Goal: Information Seeking & Learning: Learn about a topic

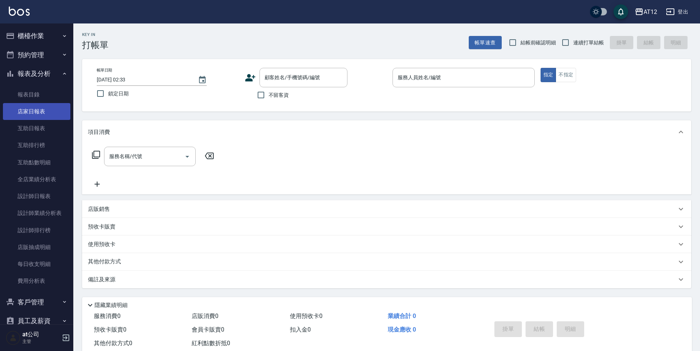
drag, startPoint x: 41, startPoint y: 112, endPoint x: 42, endPoint y: 116, distance: 4.6
click at [41, 111] on link "店家日報表" at bounding box center [36, 111] width 67 height 17
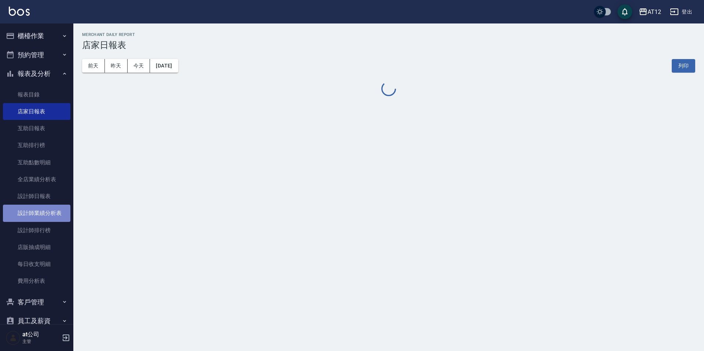
click at [43, 220] on link "設計師業績分析表" at bounding box center [36, 213] width 67 height 17
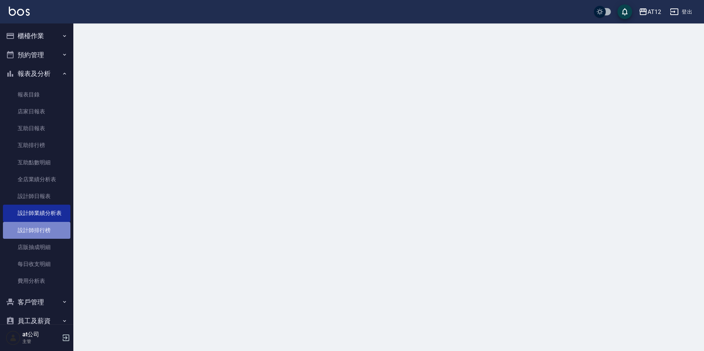
click at [45, 229] on link "設計師排行榜" at bounding box center [36, 230] width 67 height 17
click at [46, 229] on link "設計師排行榜" at bounding box center [36, 230] width 67 height 17
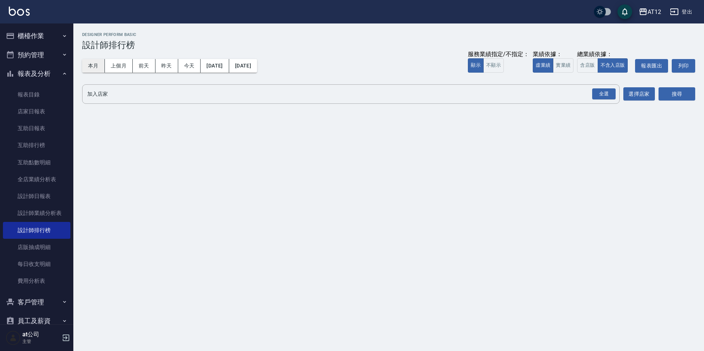
drag, startPoint x: 98, startPoint y: 65, endPoint x: 178, endPoint y: 65, distance: 79.9
click at [99, 65] on button "本月" at bounding box center [93, 66] width 23 height 14
click at [573, 65] on button "實業績" at bounding box center [563, 65] width 21 height 14
click at [614, 98] on div "全選" at bounding box center [603, 93] width 23 height 11
click at [656, 98] on div "加入店家 AT12 全選 加入店家 選擇店家 搜尋" at bounding box center [388, 94] width 613 height 21
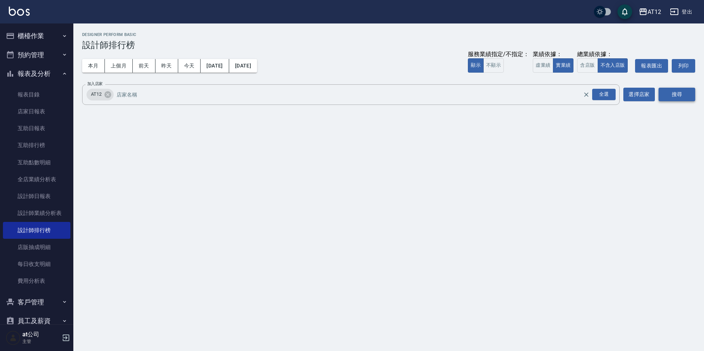
click at [669, 96] on button "搜尋" at bounding box center [676, 95] width 37 height 14
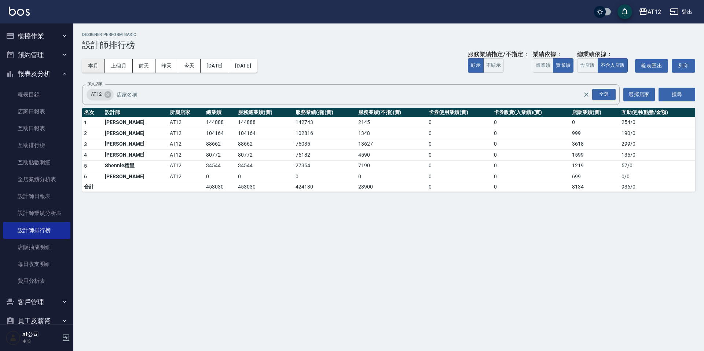
click at [103, 66] on button "本月" at bounding box center [93, 66] width 23 height 14
click at [113, 67] on button "上個月" at bounding box center [119, 66] width 28 height 14
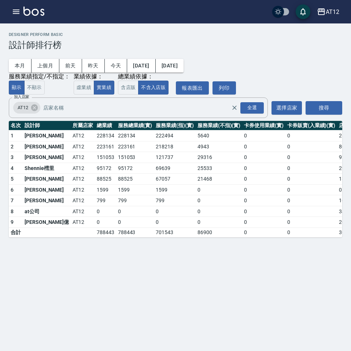
drag, startPoint x: 221, startPoint y: 66, endPoint x: 192, endPoint y: 53, distance: 31.7
click at [221, 66] on div "本月 上個月 前天 昨天 今天 2025/07/01 2025/07/31 服務業績指定/不指定： 顯示 不顯示 業績依據： 虛業績 實業績 總業績依據： 含…" at bounding box center [176, 72] width 334 height 44
click at [52, 67] on button "上個月" at bounding box center [46, 66] width 28 height 14
click at [155, 67] on button "[DATE]" at bounding box center [141, 66] width 28 height 14
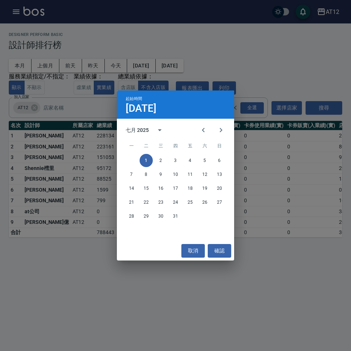
click at [143, 125] on div "七月 2025" at bounding box center [147, 130] width 43 height 18
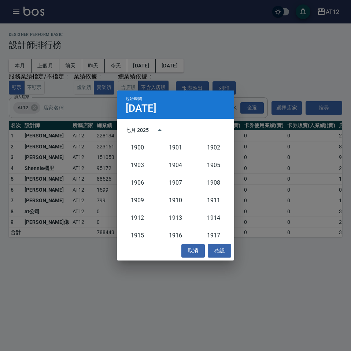
scroll to position [679, 0]
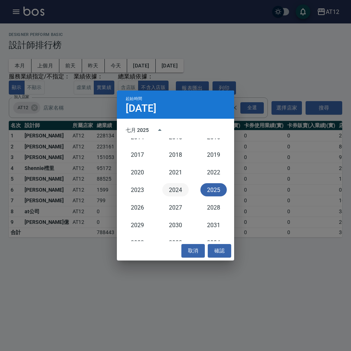
click at [170, 188] on button "2024" at bounding box center [175, 189] width 26 height 13
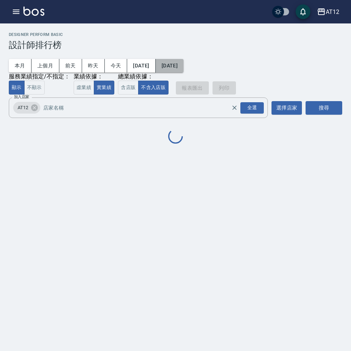
click at [184, 66] on button "[DATE]" at bounding box center [170, 66] width 28 height 14
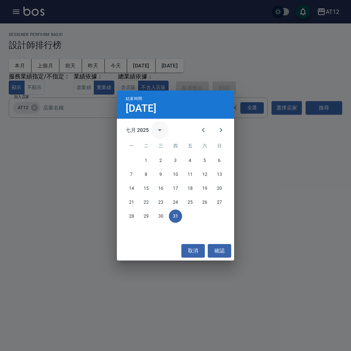
click at [151, 131] on button "calendar view is open, switch to year view" at bounding box center [160, 130] width 18 height 18
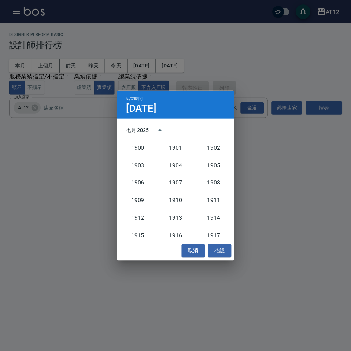
scroll to position [679, 0]
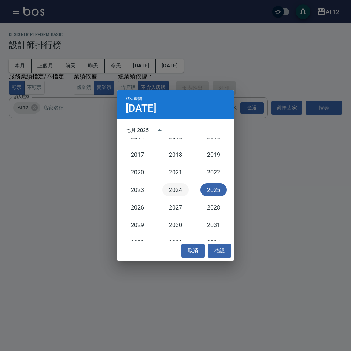
click at [172, 190] on button "2024" at bounding box center [175, 189] width 26 height 13
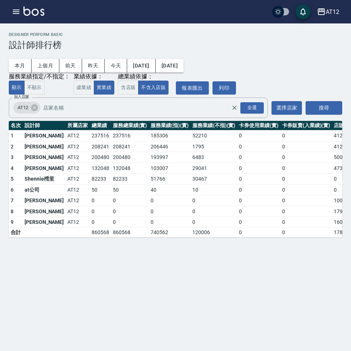
click at [95, 145] on td "208241" at bounding box center [100, 146] width 21 height 11
drag, startPoint x: 110, startPoint y: 142, endPoint x: 115, endPoint y: 123, distance: 19.7
click at [111, 141] on tbody "1 殷偉銘 AT12 237516 237516 185306 52210 0 0 4120 703 / 0 2 黃婉瑜 AT12 208241 208241…" at bounding box center [212, 183] width 406 height 107
drag, startPoint x: 220, startPoint y: 36, endPoint x: 212, endPoint y: 2, distance: 35.5
click at [218, 31] on div "AT12 2024-07-01 - 2024-07-31 設計師排行榜 列印時間： 2025-08-16-03:35 Designer Perform Bas…" at bounding box center [175, 134] width 351 height 223
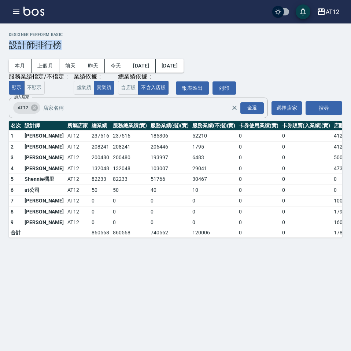
click at [258, 47] on h3 "設計師排行榜" at bounding box center [176, 45] width 334 height 10
click at [15, 15] on icon "button" at bounding box center [16, 11] width 9 height 9
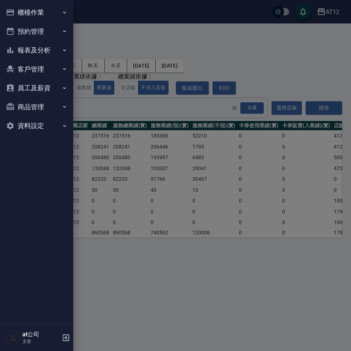
click at [46, 49] on button "報表及分析" at bounding box center [36, 50] width 67 height 19
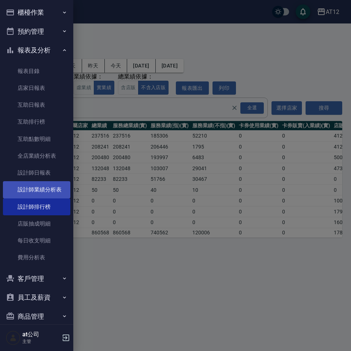
click at [45, 191] on link "設計師業績分析表" at bounding box center [36, 189] width 67 height 17
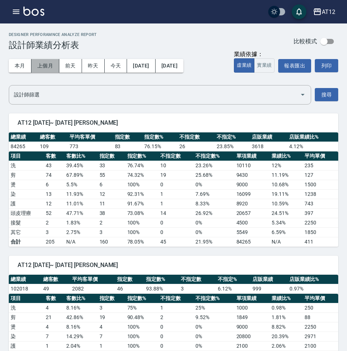
click at [34, 64] on button "上個月" at bounding box center [46, 66] width 28 height 14
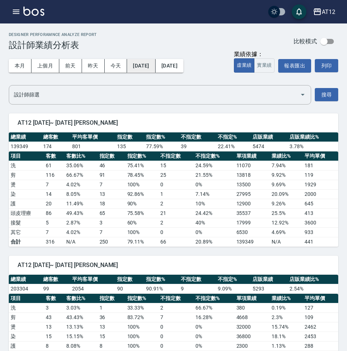
click at [151, 63] on button "[DATE]" at bounding box center [141, 66] width 28 height 14
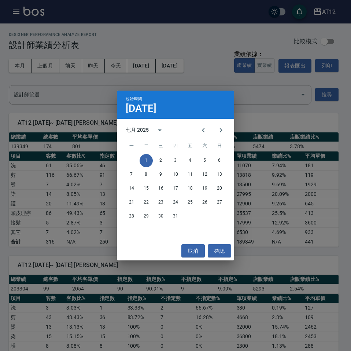
click at [146, 130] on div "七月 2025" at bounding box center [137, 130] width 23 height 8
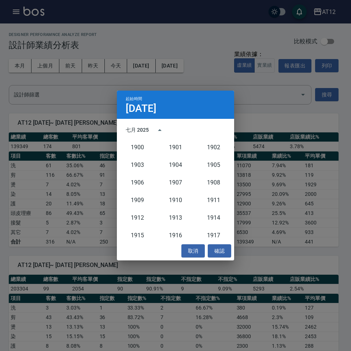
scroll to position [679, 0]
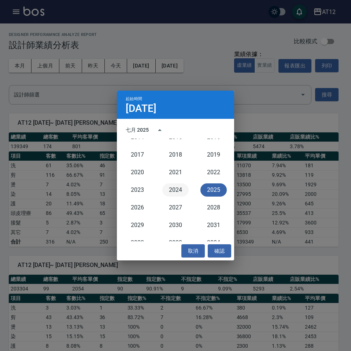
click at [173, 187] on button "2024" at bounding box center [175, 189] width 26 height 13
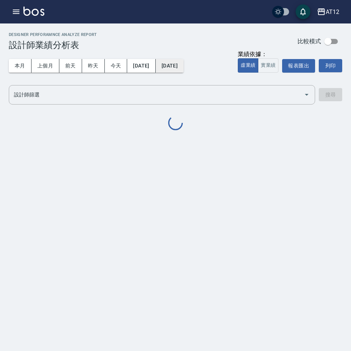
click at [179, 67] on button "[DATE]" at bounding box center [170, 66] width 28 height 14
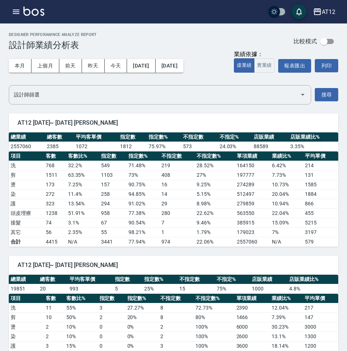
click at [178, 77] on div "本月 上個月 前天 昨天 今天 2024/07/01 2025/07/31" at bounding box center [96, 65] width 175 height 31
click at [183, 59] on div "本月 上個月 前天 昨天 今天 2024/07/01 2025/07/31" at bounding box center [96, 65] width 175 height 31
click at [184, 63] on button "[DATE]" at bounding box center [170, 66] width 28 height 14
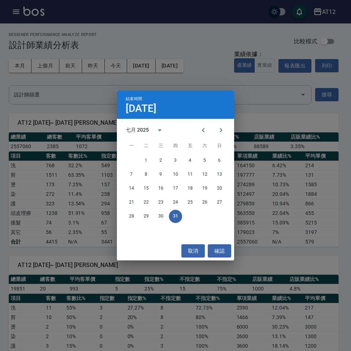
click at [147, 129] on div "七月 2025" at bounding box center [137, 130] width 23 height 8
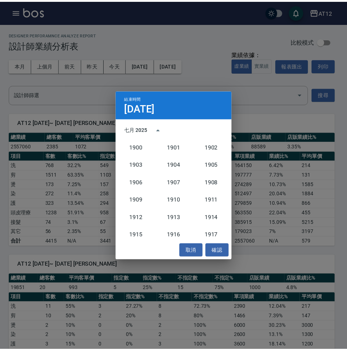
scroll to position [679, 0]
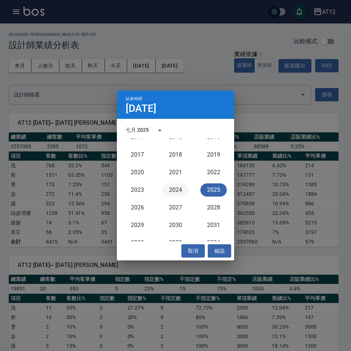
click at [171, 195] on button "2024" at bounding box center [175, 189] width 26 height 13
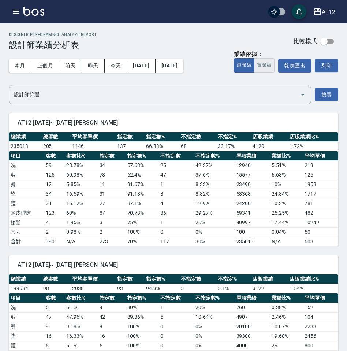
click at [264, 71] on button "實業績" at bounding box center [264, 65] width 21 height 14
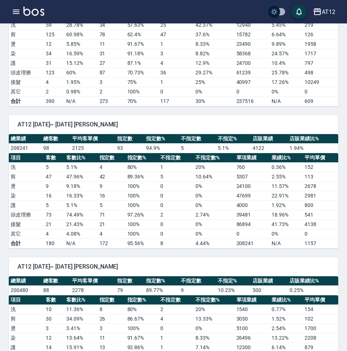
type button "TRUTH"
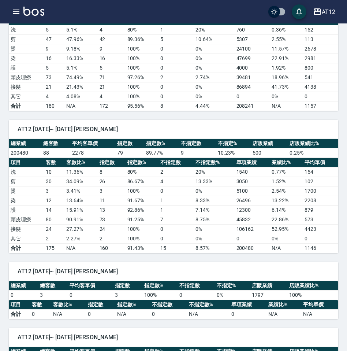
scroll to position [293, 0]
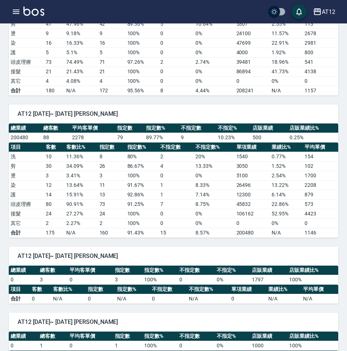
click at [251, 196] on td "12300" at bounding box center [252, 195] width 35 height 10
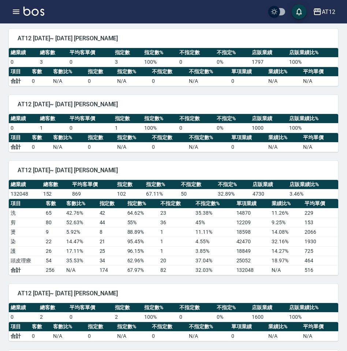
scroll to position [513, 0]
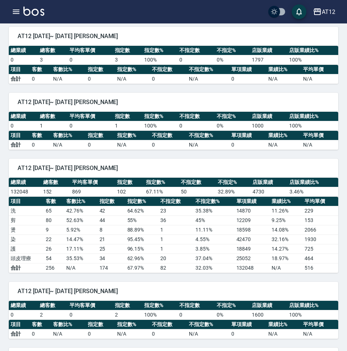
click at [221, 194] on td "32.89 %" at bounding box center [233, 192] width 35 height 10
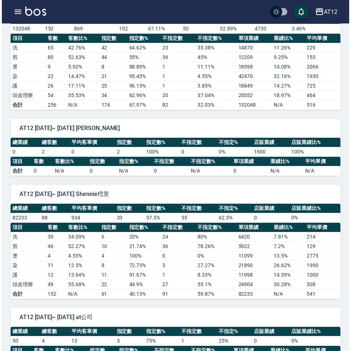
scroll to position [708, 0]
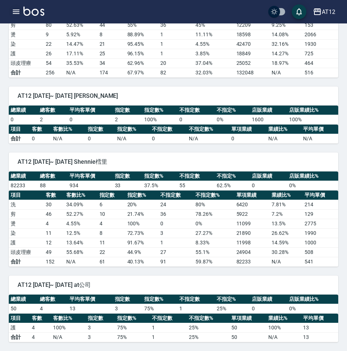
click at [19, 13] on icon "button" at bounding box center [16, 11] width 9 height 9
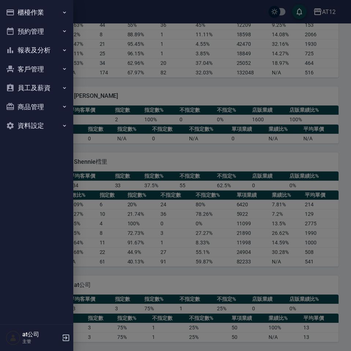
click at [36, 46] on button "報表及分析" at bounding box center [36, 50] width 67 height 19
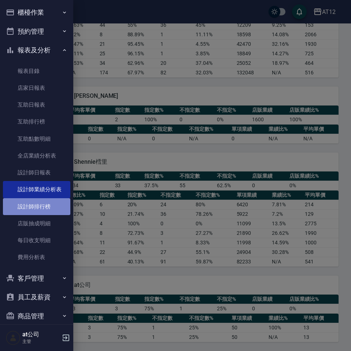
click at [44, 211] on link "設計師排行榜" at bounding box center [36, 206] width 67 height 17
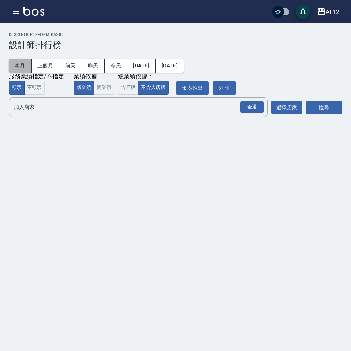
click at [22, 69] on button "本月" at bounding box center [20, 66] width 23 height 14
click at [252, 110] on div "全選" at bounding box center [251, 107] width 23 height 11
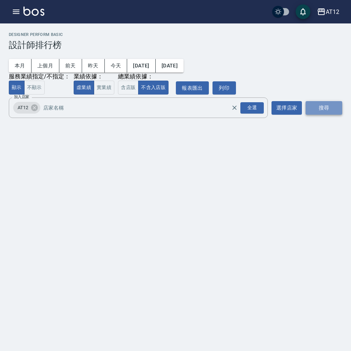
click at [324, 111] on button "搜尋" at bounding box center [324, 108] width 37 height 14
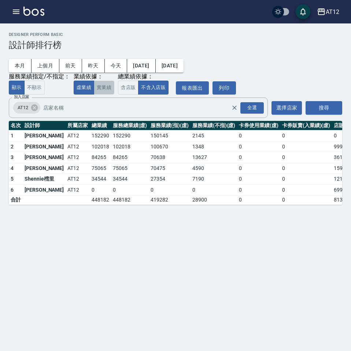
click at [111, 89] on button "實業績" at bounding box center [104, 88] width 21 height 14
click at [51, 63] on button "上個月" at bounding box center [46, 66] width 28 height 14
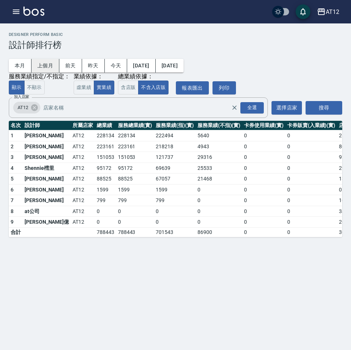
click at [45, 67] on button "上個月" at bounding box center [46, 66] width 28 height 14
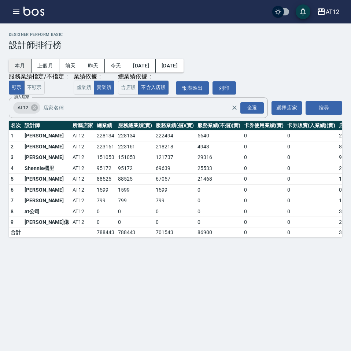
click at [26, 70] on button "本月" at bounding box center [20, 66] width 23 height 14
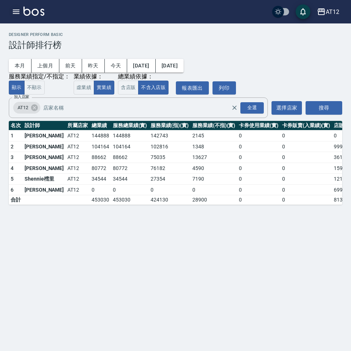
click at [20, 18] on button "button" at bounding box center [16, 11] width 15 height 15
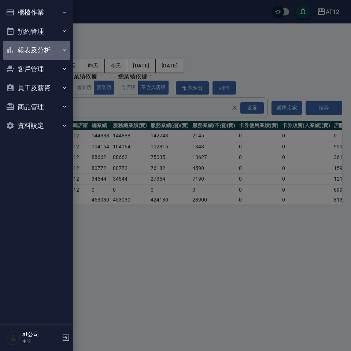
click at [28, 52] on button "報表及分析" at bounding box center [36, 50] width 67 height 19
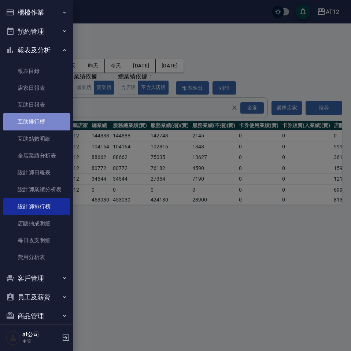
click at [40, 123] on link "互助排行榜" at bounding box center [36, 121] width 67 height 17
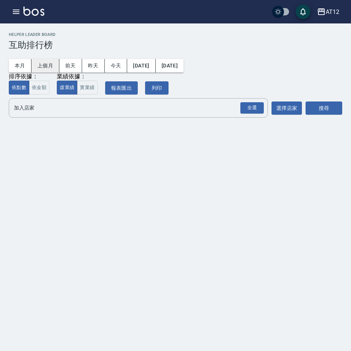
click at [50, 66] on button "上個月" at bounding box center [46, 66] width 28 height 14
click at [145, 66] on button "[DATE]" at bounding box center [141, 66] width 28 height 14
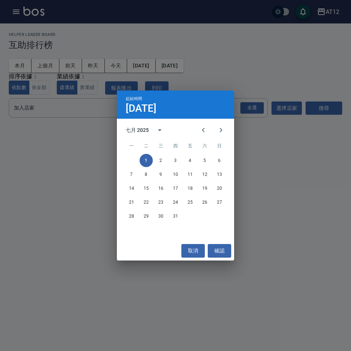
click at [135, 127] on div "七月 2025" at bounding box center [137, 130] width 23 height 8
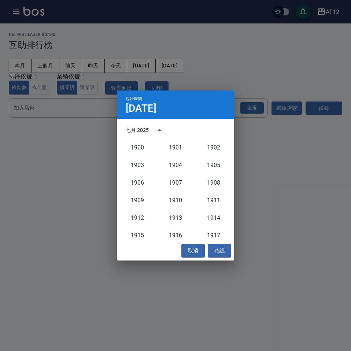
scroll to position [679, 0]
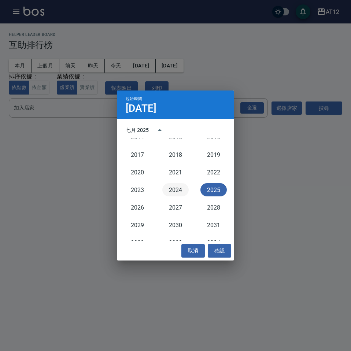
click at [170, 185] on button "2024" at bounding box center [175, 189] width 26 height 13
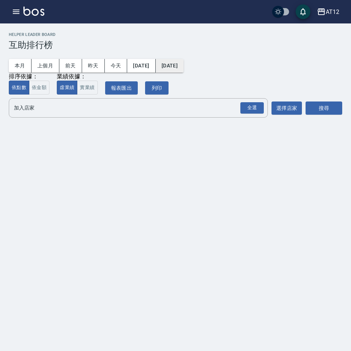
click at [184, 67] on button "[DATE]" at bounding box center [170, 66] width 28 height 14
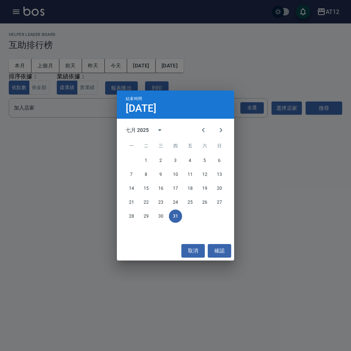
click at [147, 128] on div "七月 2025" at bounding box center [137, 130] width 23 height 8
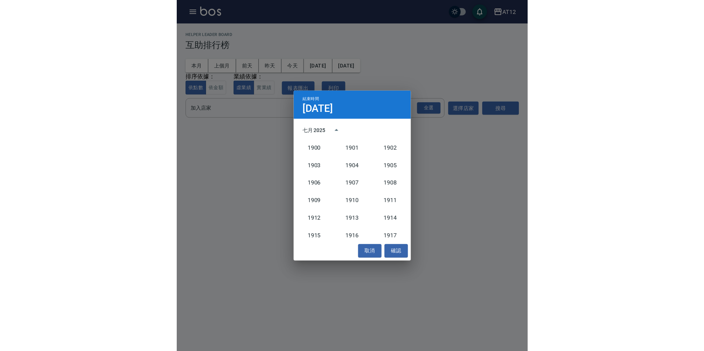
scroll to position [679, 0]
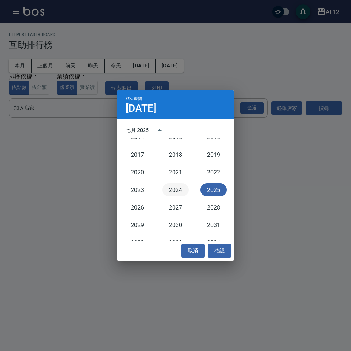
drag, startPoint x: 167, startPoint y: 189, endPoint x: 171, endPoint y: 189, distance: 4.4
click at [168, 189] on button "2024" at bounding box center [175, 189] width 26 height 13
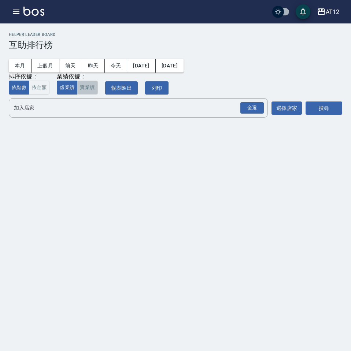
click at [88, 91] on button "實業績" at bounding box center [87, 88] width 21 height 14
click at [253, 111] on div "全選" at bounding box center [251, 107] width 23 height 11
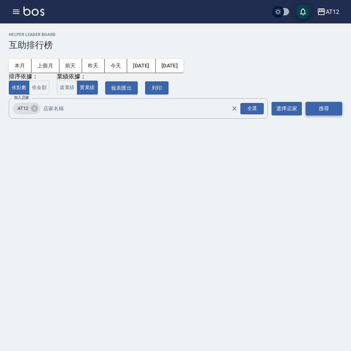
click at [327, 110] on button "搜尋" at bounding box center [324, 109] width 37 height 14
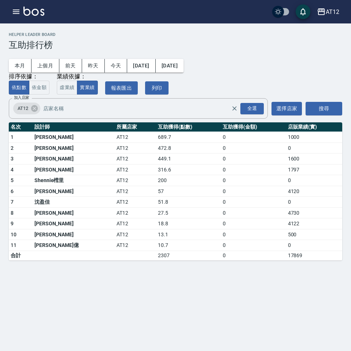
click at [58, 151] on td "[PERSON_NAME]" at bounding box center [74, 148] width 82 height 11
click at [171, 147] on td "472.8" at bounding box center [188, 148] width 65 height 11
click at [46, 313] on div "AT12 2024-07-01 - 2024-07-31 互助排行榜 列印時間： 2025-08-16-03:53 Helper Leader Board 互…" at bounding box center [175, 175] width 351 height 351
click at [29, 67] on button "本月" at bounding box center [20, 66] width 23 height 14
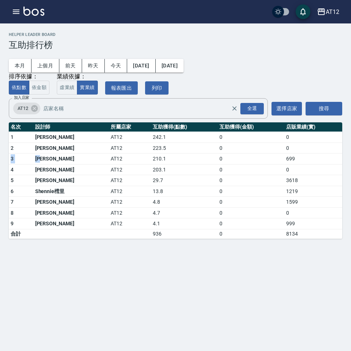
drag, startPoint x: 48, startPoint y: 161, endPoint x: 304, endPoint y: 148, distance: 256.9
click at [304, 148] on tbody "1 龔佩淳 AT12 242.1 0 0 2 葉佳芸 AT12 223.5 0 0 3 劉瑜軒 AT12 210.1 0 699 4 陳映竹 AT12 203…" at bounding box center [176, 185] width 334 height 107
click at [304, 148] on td "0" at bounding box center [313, 148] width 58 height 11
click at [304, 162] on td "699" at bounding box center [313, 159] width 58 height 11
drag, startPoint x: 283, startPoint y: 220, endPoint x: 223, endPoint y: 5, distance: 222.9
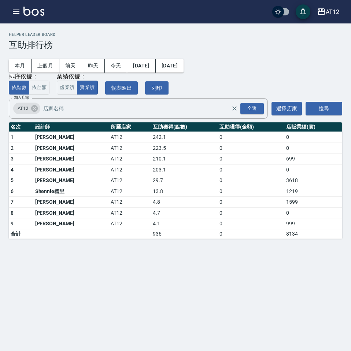
click at [283, 216] on tbody "1 龔佩淳 AT12 242.1 0 0 2 葉佳芸 AT12 223.5 0 0 3 劉瑜軒 AT12 210.1 0 699 4 陳映竹 AT12 203…" at bounding box center [176, 185] width 334 height 107
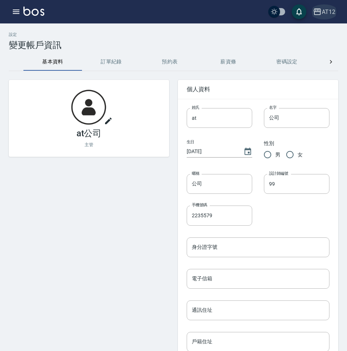
click at [328, 15] on div "AT12" at bounding box center [329, 11] width 14 height 9
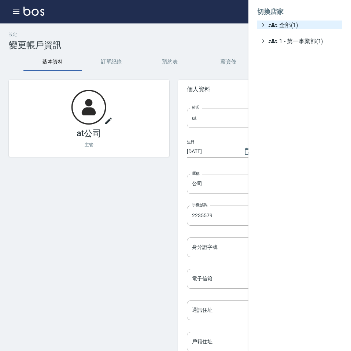
click at [295, 26] on span "全部(1)" at bounding box center [304, 25] width 71 height 9
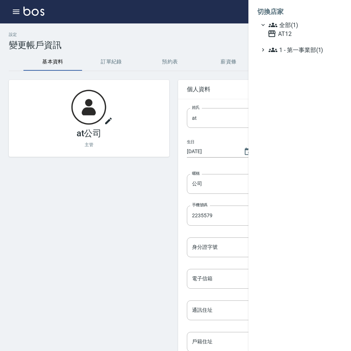
click at [177, 43] on div at bounding box center [175, 175] width 351 height 351
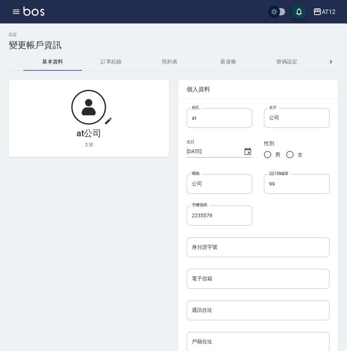
click at [12, 13] on icon "button" at bounding box center [16, 11] width 9 height 9
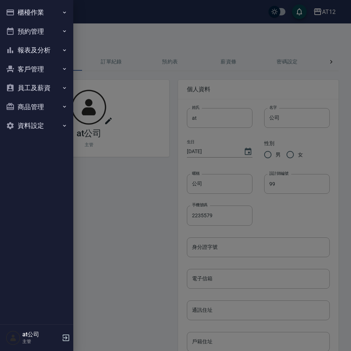
click at [30, 29] on button "預約管理" at bounding box center [36, 31] width 67 height 19
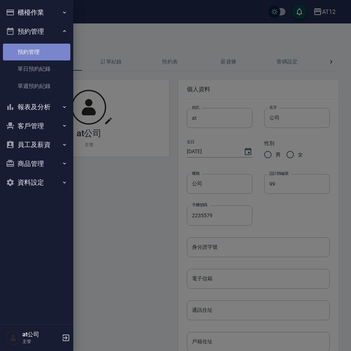
click at [39, 54] on link "預約管理" at bounding box center [36, 52] width 67 height 17
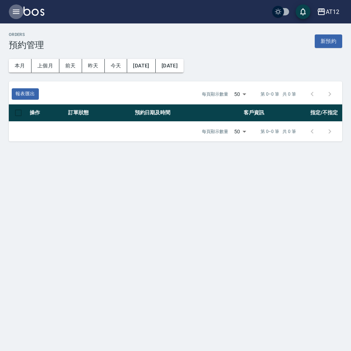
click at [13, 14] on icon "button" at bounding box center [16, 12] width 7 height 4
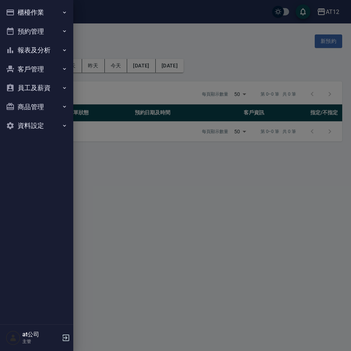
click at [33, 70] on button "客戶管理" at bounding box center [36, 69] width 67 height 19
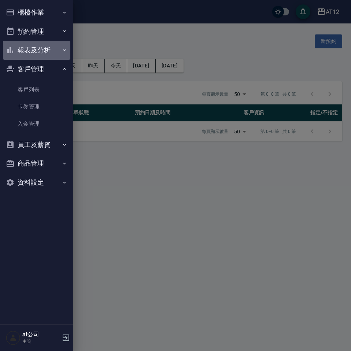
click at [38, 55] on button "報表及分析" at bounding box center [36, 50] width 67 height 19
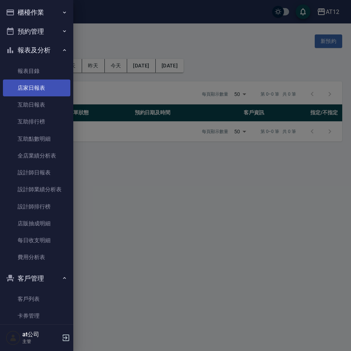
click at [38, 88] on link "店家日報表" at bounding box center [36, 88] width 67 height 17
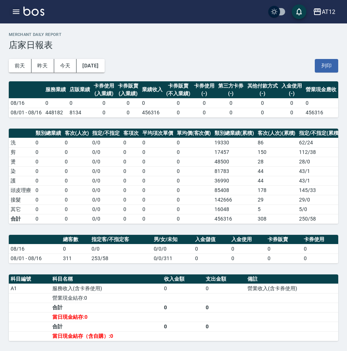
click at [21, 10] on button "button" at bounding box center [16, 11] width 15 height 15
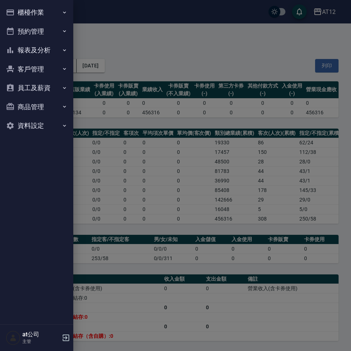
click at [43, 48] on button "報表及分析" at bounding box center [36, 50] width 67 height 19
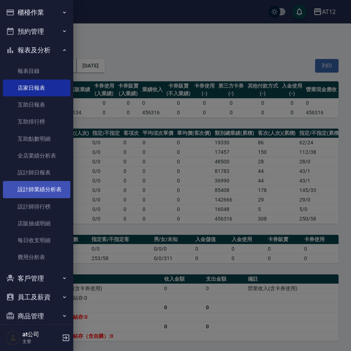
click at [45, 187] on link "設計師業績分析表" at bounding box center [36, 189] width 67 height 17
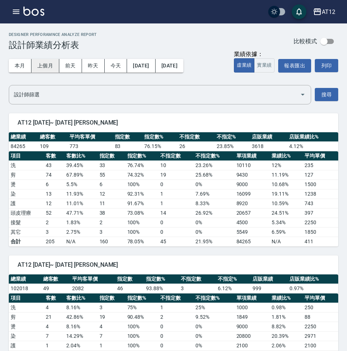
click at [38, 64] on button "上個月" at bounding box center [46, 66] width 28 height 14
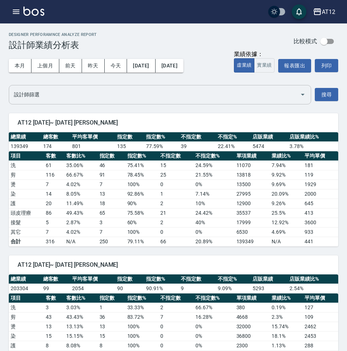
click at [125, 86] on div "設計師篩選" at bounding box center [160, 94] width 303 height 19
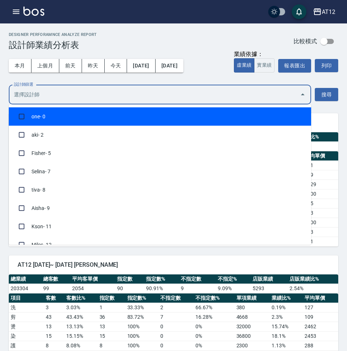
click at [172, 39] on div "Designer Perforamnce Analyze Report 設計師業績分析表 比較模式" at bounding box center [174, 41] width 330 height 18
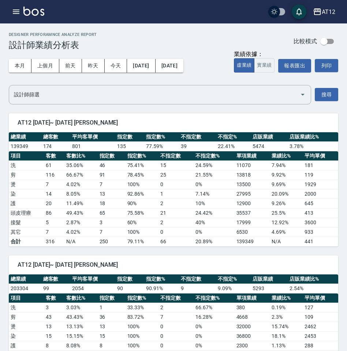
click at [270, 65] on button "實業績" at bounding box center [264, 65] width 21 height 14
click at [269, 264] on span "AT12 [DATE]~ [DATE] [PERSON_NAME]" at bounding box center [174, 264] width 312 height 7
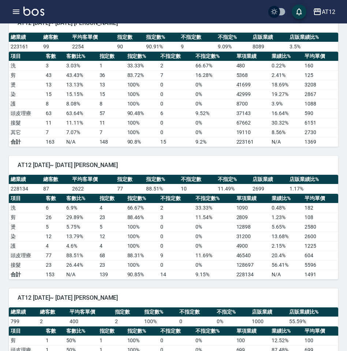
scroll to position [257, 0]
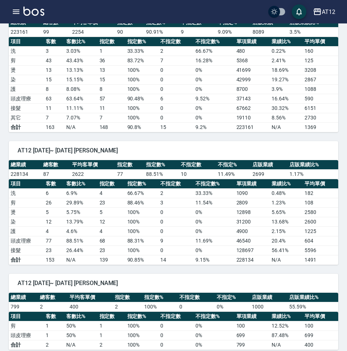
click at [221, 246] on td "0 %" at bounding box center [214, 251] width 41 height 10
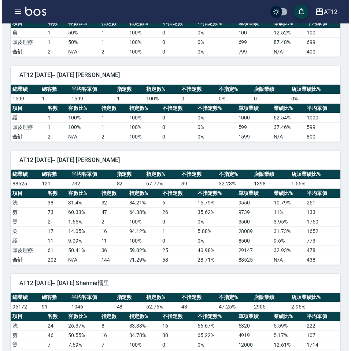
scroll to position [696, 0]
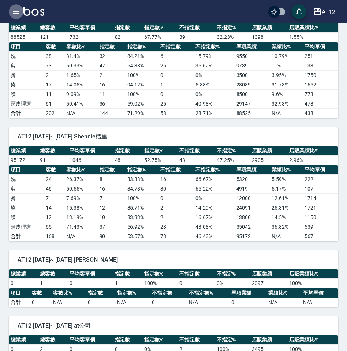
click at [9, 11] on button "button" at bounding box center [16, 11] width 15 height 15
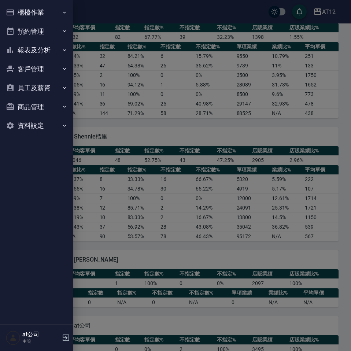
click at [39, 52] on button "報表及分析" at bounding box center [36, 50] width 67 height 19
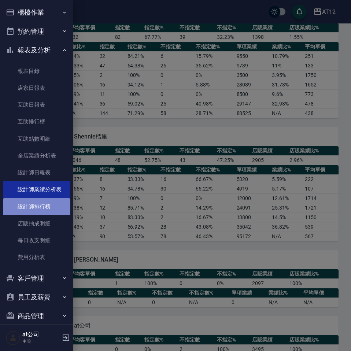
drag, startPoint x: 40, startPoint y: 206, endPoint x: 111, endPoint y: 110, distance: 119.5
click at [40, 206] on link "設計師排行榜" at bounding box center [36, 206] width 67 height 17
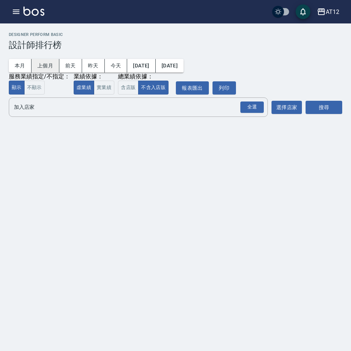
click at [44, 63] on button "上個月" at bounding box center [46, 66] width 28 height 14
click at [155, 66] on button "[DATE]" at bounding box center [141, 66] width 28 height 14
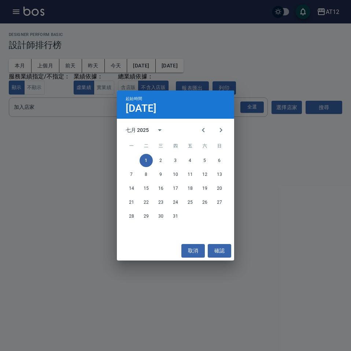
click at [143, 130] on div "七月 2025" at bounding box center [137, 130] width 23 height 8
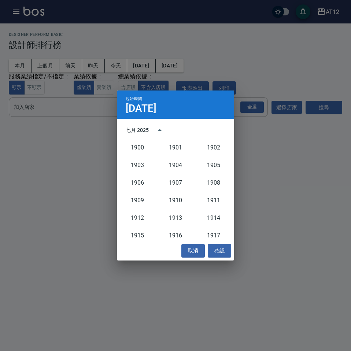
scroll to position [679, 0]
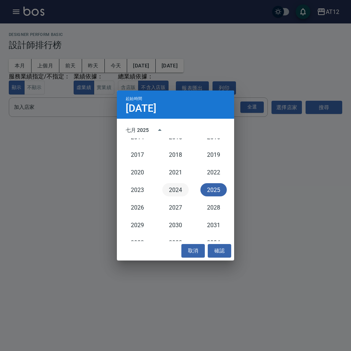
click at [172, 193] on button "2024" at bounding box center [175, 189] width 26 height 13
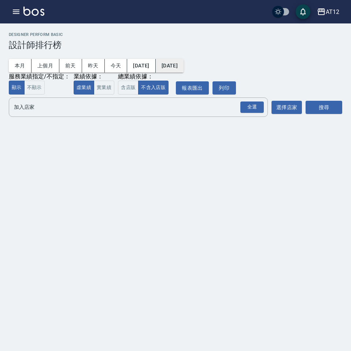
click at [172, 65] on button "[DATE]" at bounding box center [170, 66] width 28 height 14
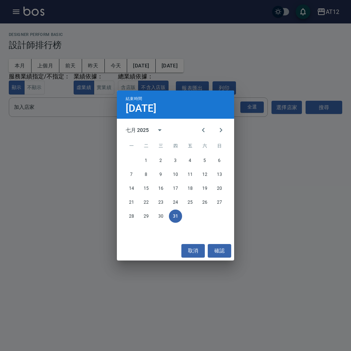
click at [146, 136] on div "七月 2025" at bounding box center [147, 130] width 43 height 18
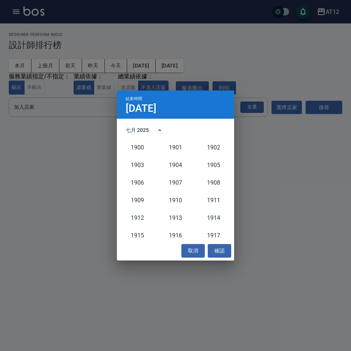
scroll to position [679, 0]
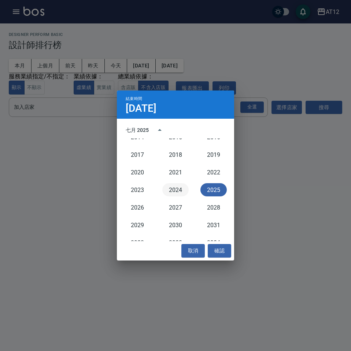
click at [170, 192] on button "2024" at bounding box center [175, 189] width 26 height 13
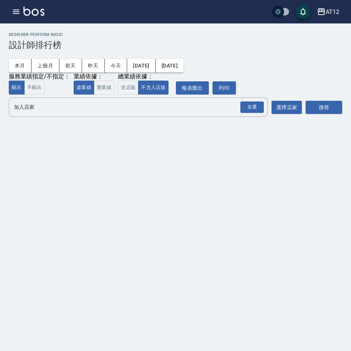
drag, startPoint x: 89, startPoint y: 148, endPoint x: 91, endPoint y: 140, distance: 7.9
click at [89, 146] on div "AT12 [DATE] - [DATE] 設計師排行榜 列印時間： [DATE][PHONE_NUMBER]:46 Designer Perform Basi…" at bounding box center [175, 175] width 351 height 351
click at [105, 91] on button "實業績" at bounding box center [104, 88] width 21 height 14
click at [186, 90] on button "報表匯出" at bounding box center [192, 88] width 33 height 14
click at [250, 107] on div "全選" at bounding box center [251, 107] width 23 height 11
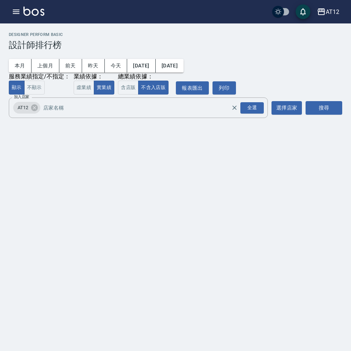
click at [305, 113] on div "加入店家 AT12 全選 加入店家 選擇店家 搜尋" at bounding box center [176, 107] width 334 height 21
click at [311, 112] on button "搜尋" at bounding box center [324, 108] width 37 height 14
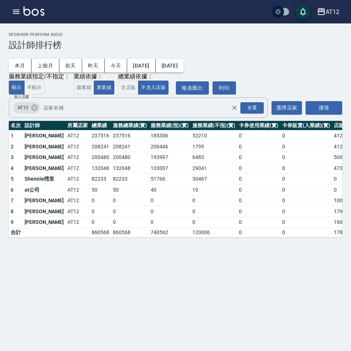
click at [197, 55] on div "本月 上個月 [DATE] [DATE] [DATE] [DATE] [DATE] 服務業績指定/不指定： 顯示 不顯示 業績依據： 虛業績 實業績 總業績依…" at bounding box center [176, 72] width 334 height 44
click at [36, 65] on button "上個月" at bounding box center [46, 66] width 28 height 14
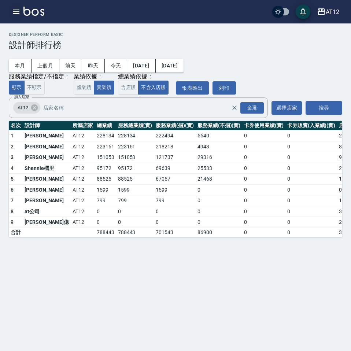
click at [13, 7] on button "button" at bounding box center [16, 11] width 15 height 15
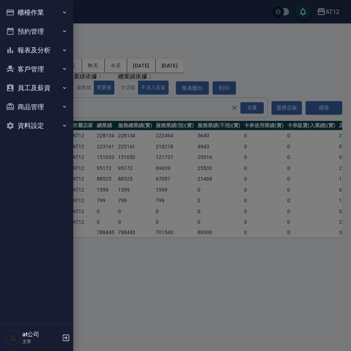
click at [38, 52] on button "報表及分析" at bounding box center [36, 50] width 67 height 19
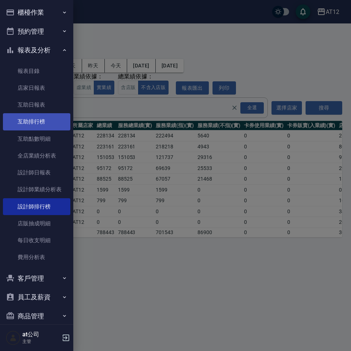
click at [39, 124] on link "互助排行榜" at bounding box center [36, 121] width 67 height 17
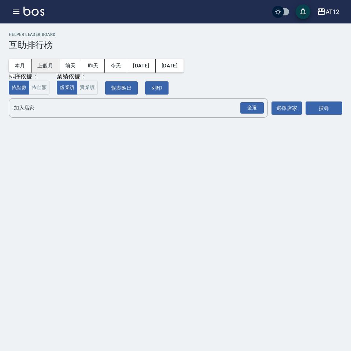
click at [42, 65] on button "上個月" at bounding box center [46, 66] width 28 height 14
drag, startPoint x: 155, startPoint y: 54, endPoint x: 154, endPoint y: 60, distance: 6.0
click at [155, 54] on div "本月 上個月 [DATE] [DATE] [DATE] [DATE] [DATE] 排序依據： 依點數 依金額 業績依據： 虛業績 實業績 報表匯出 列印" at bounding box center [176, 72] width 334 height 44
click at [154, 62] on button "[DATE]" at bounding box center [141, 66] width 28 height 14
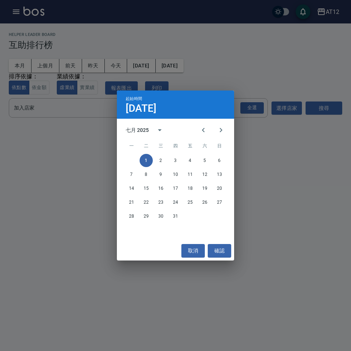
click at [142, 129] on div "七月 2025" at bounding box center [137, 130] width 23 height 8
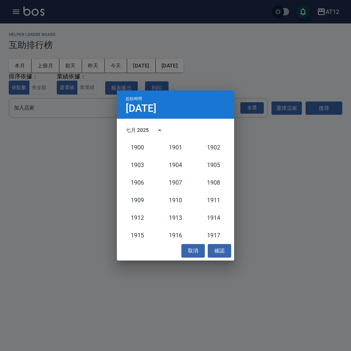
scroll to position [679, 0]
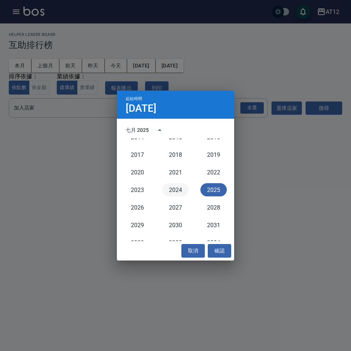
click at [170, 185] on button "2024" at bounding box center [175, 189] width 26 height 13
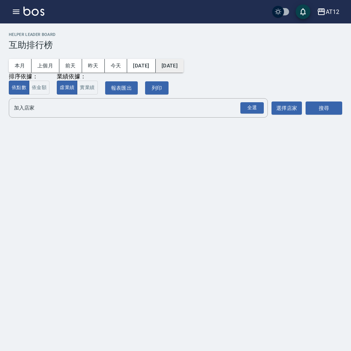
click at [184, 65] on button "[DATE]" at bounding box center [170, 66] width 28 height 14
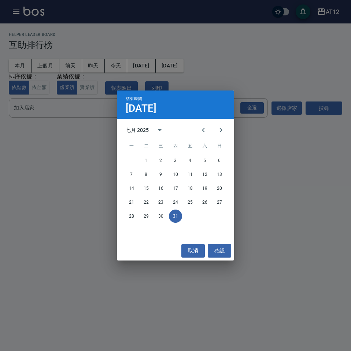
click at [150, 139] on span "二" at bounding box center [146, 146] width 13 height 15
click at [149, 135] on div "七月 2025" at bounding box center [147, 130] width 43 height 18
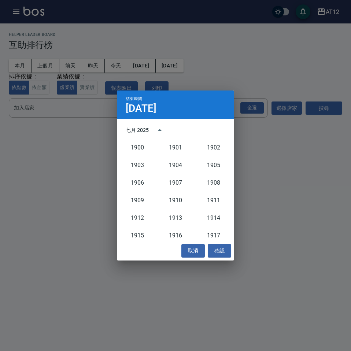
scroll to position [679, 0]
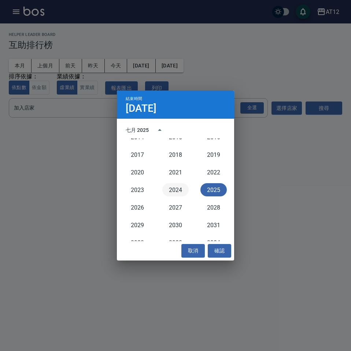
click at [170, 187] on button "2024" at bounding box center [175, 189] width 26 height 13
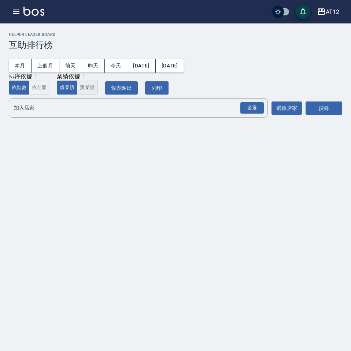
drag, startPoint x: 91, startPoint y: 92, endPoint x: 132, endPoint y: 93, distance: 41.5
click at [91, 92] on button "實業績" at bounding box center [87, 88] width 21 height 14
drag, startPoint x: 244, startPoint y: 108, endPoint x: 271, endPoint y: 108, distance: 26.4
click at [247, 108] on div "全選" at bounding box center [251, 107] width 23 height 11
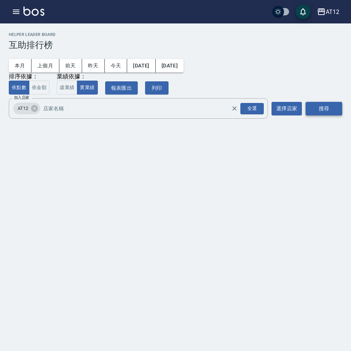
click at [325, 108] on button "搜尋" at bounding box center [324, 109] width 37 height 14
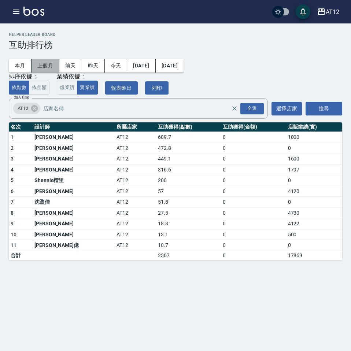
click at [43, 69] on button "上個月" at bounding box center [46, 66] width 28 height 14
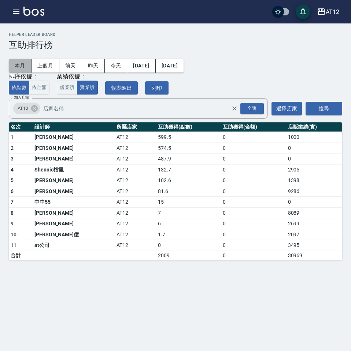
click at [21, 68] on button "本月" at bounding box center [20, 66] width 23 height 14
